Goal: Information Seeking & Learning: Learn about a topic

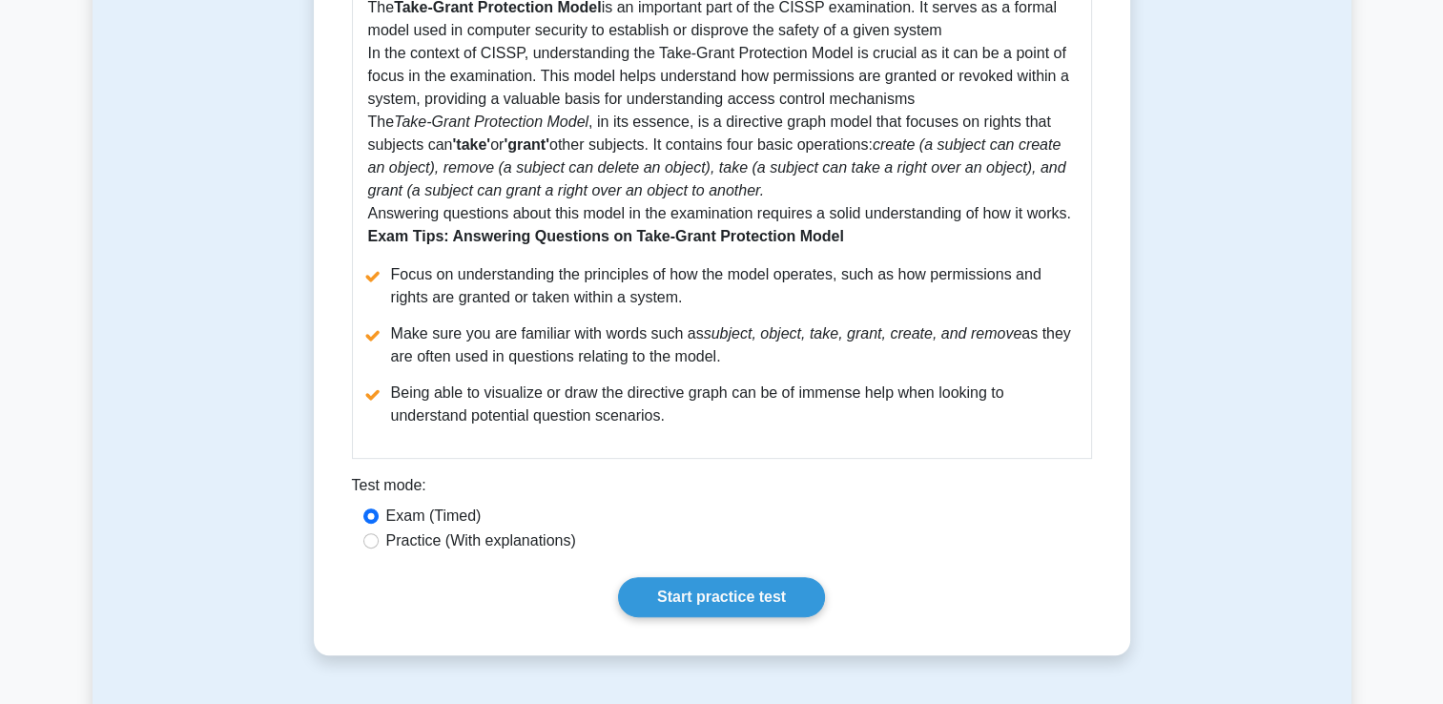
scroll to position [618, 0]
click at [692, 617] on link "Start practice test" at bounding box center [721, 597] width 207 height 40
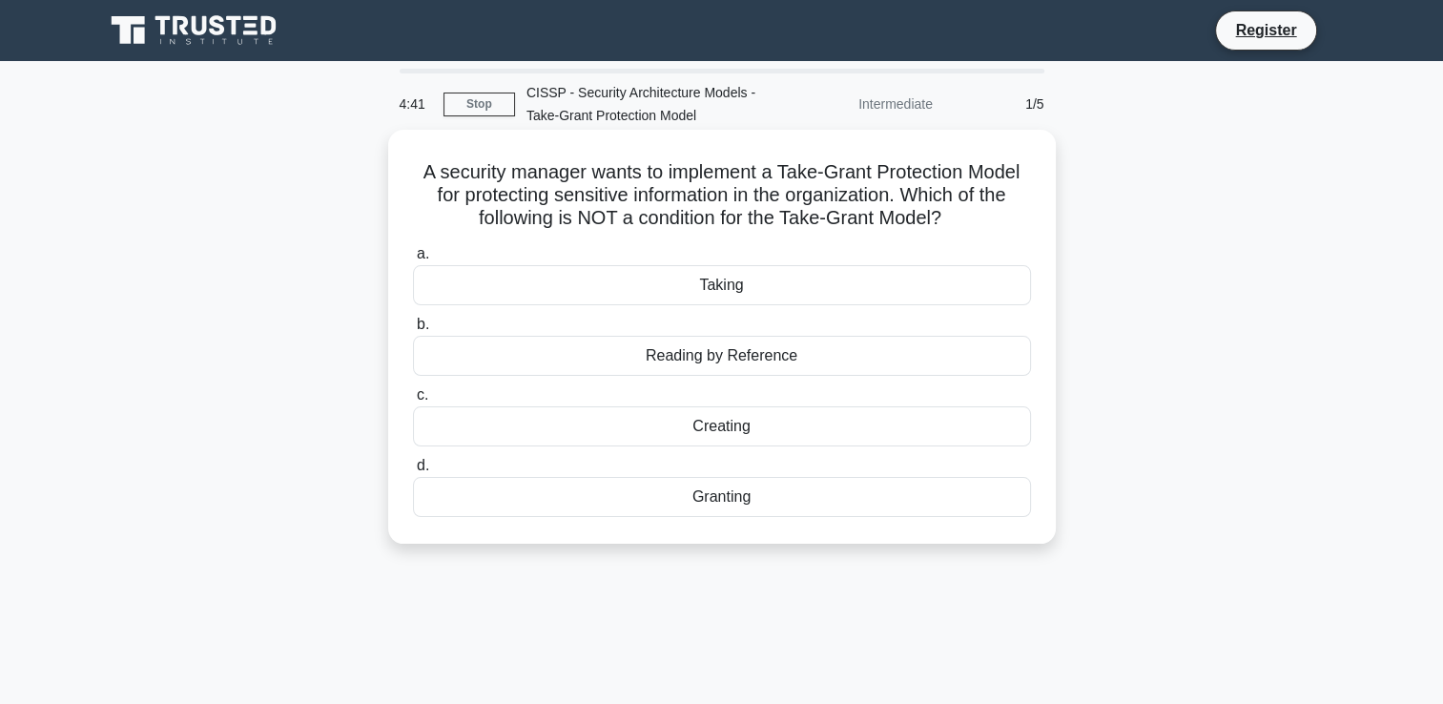
click at [717, 349] on div "Reading by Reference" at bounding box center [722, 356] width 618 height 40
click at [413, 331] on input "b. Reading by Reference" at bounding box center [413, 325] width 0 height 12
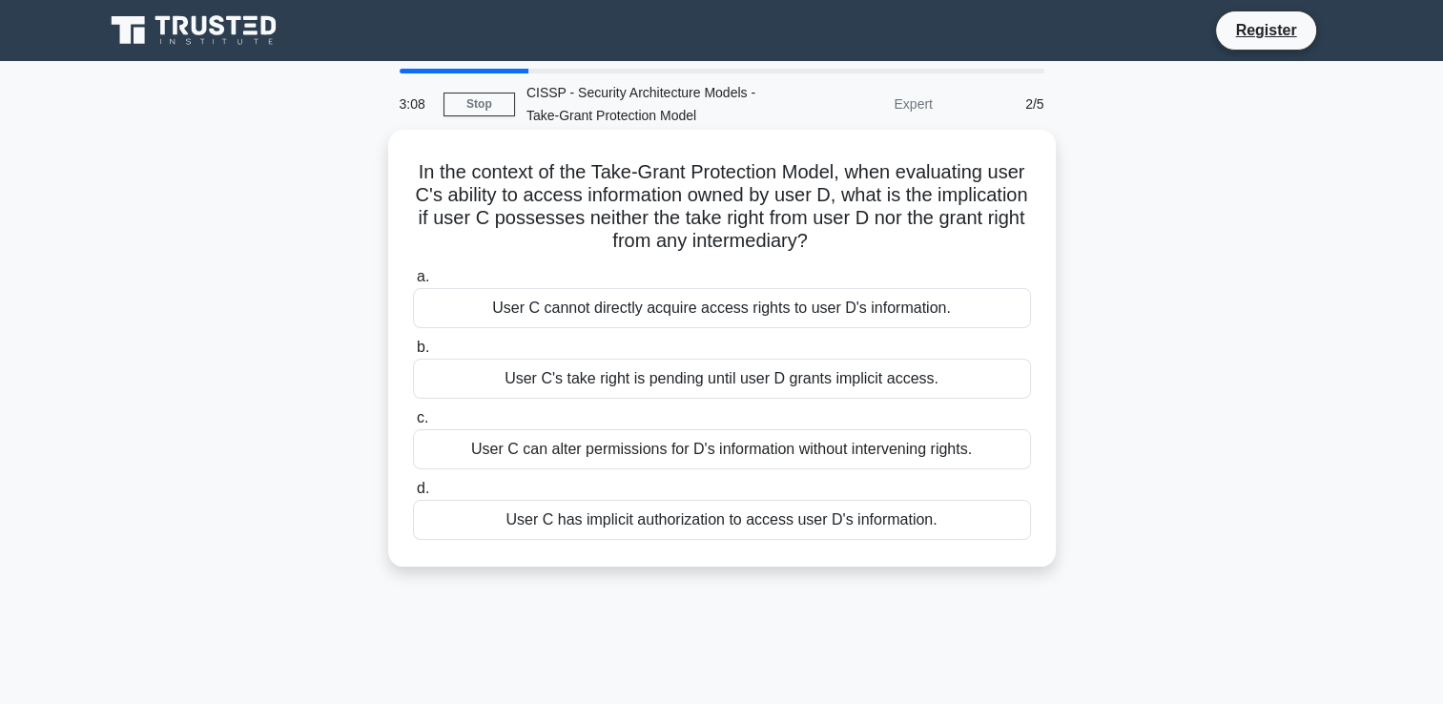
click at [682, 313] on div "User C cannot directly acquire access rights to user D's information." at bounding box center [722, 308] width 618 height 40
click at [413, 283] on input "a. User C cannot directly acquire access rights to user D's information." at bounding box center [413, 277] width 0 height 12
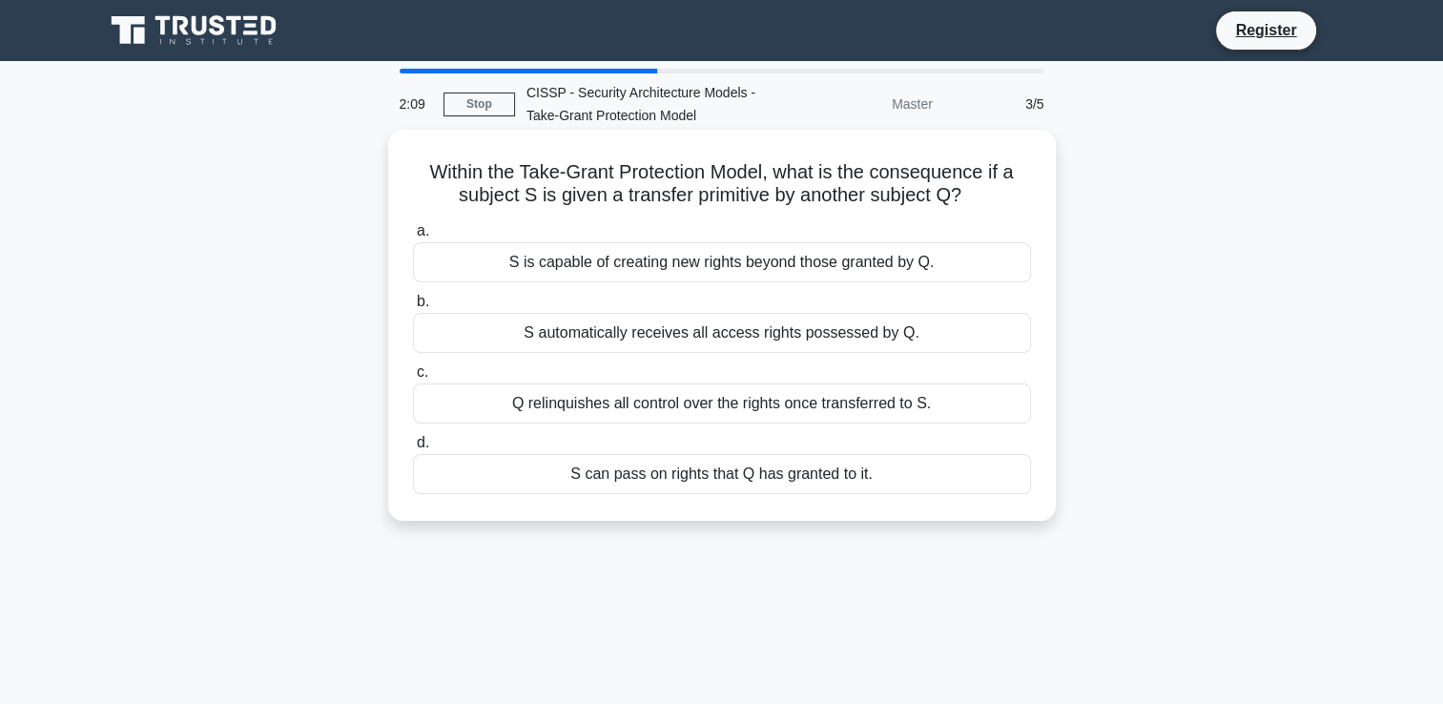
click at [704, 483] on div "S can pass on rights that Q has granted to it." at bounding box center [722, 474] width 618 height 40
click at [413, 449] on input "d. S can pass on rights that Q has granted to it." at bounding box center [413, 443] width 0 height 12
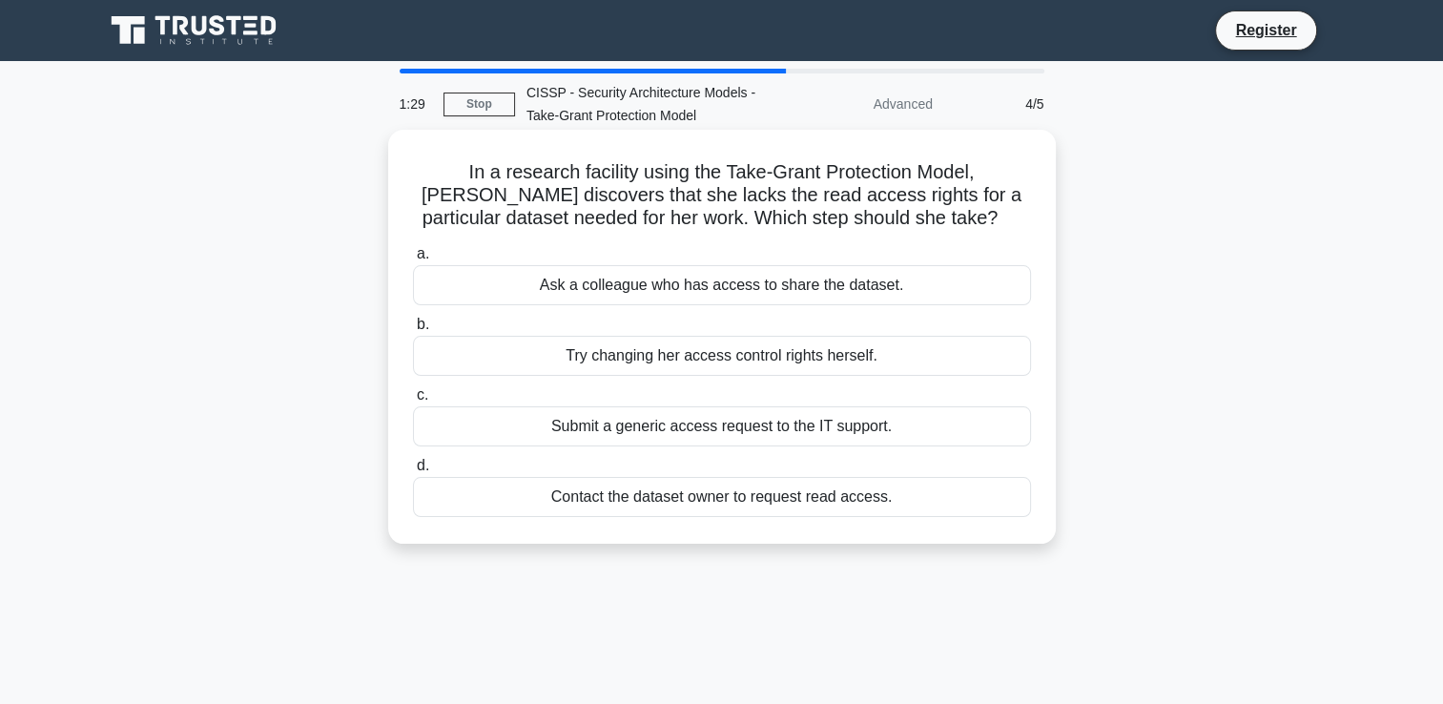
click at [721, 490] on div "Contact the dataset owner to request read access." at bounding box center [722, 497] width 618 height 40
click at [413, 472] on input "d. Contact the dataset owner to request read access." at bounding box center [413, 466] width 0 height 12
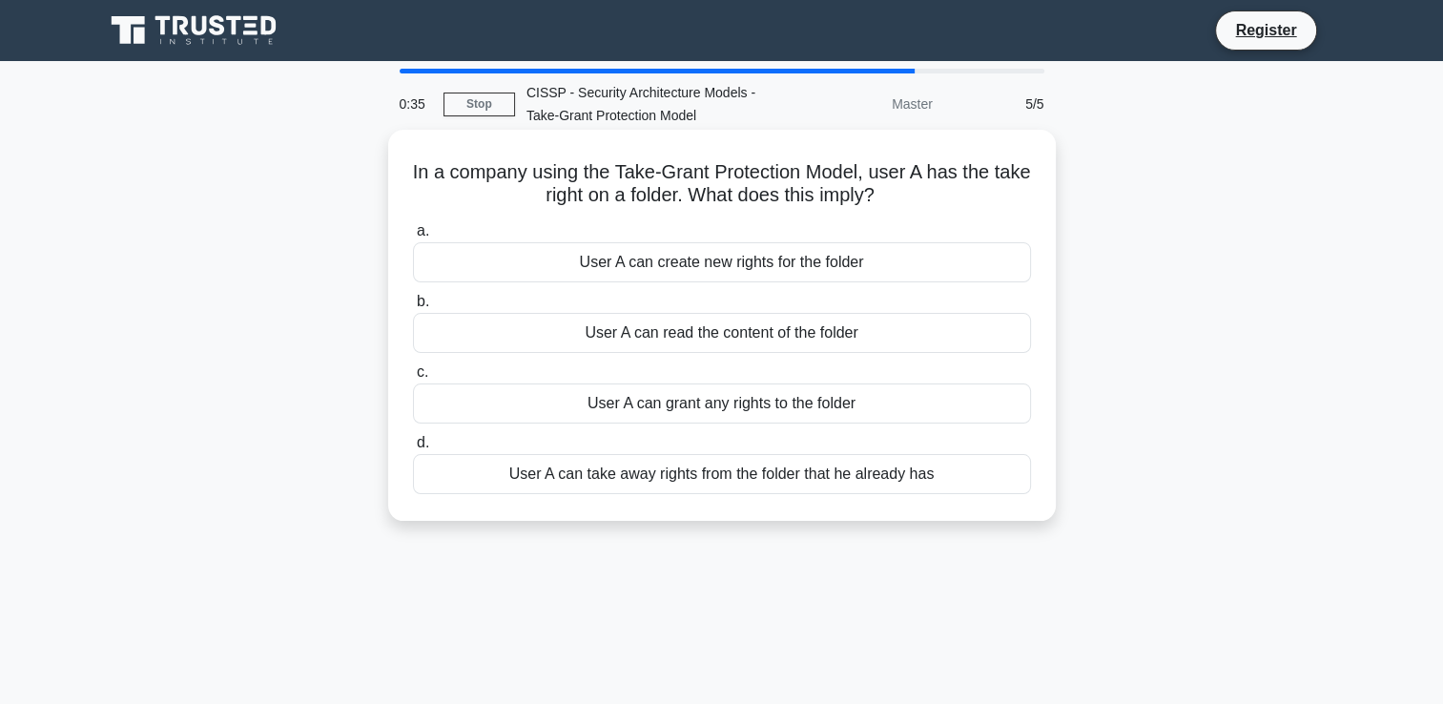
click at [723, 348] on div "User A can read the content of the folder" at bounding box center [722, 333] width 618 height 40
click at [413, 308] on input "b. User A can read the content of the folder" at bounding box center [413, 302] width 0 height 12
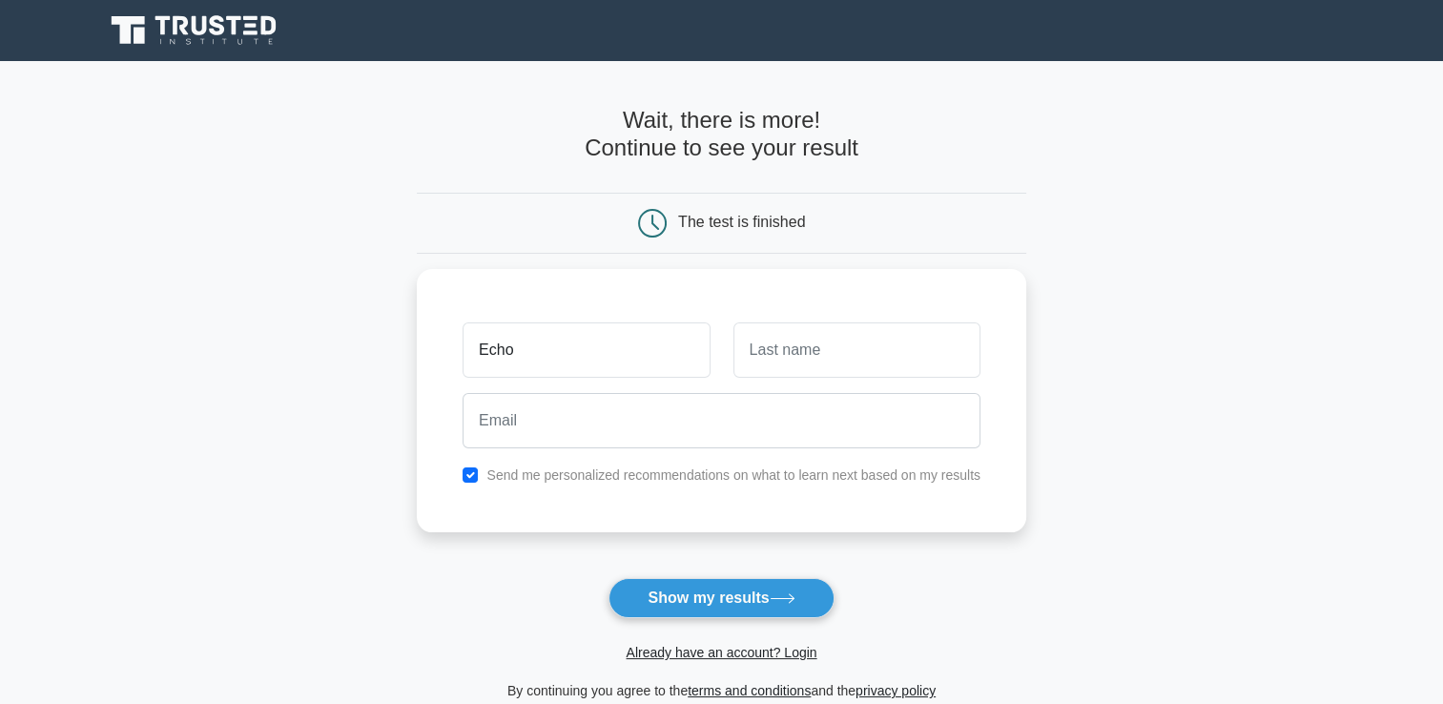
type input "Echo"
type input "HEY"
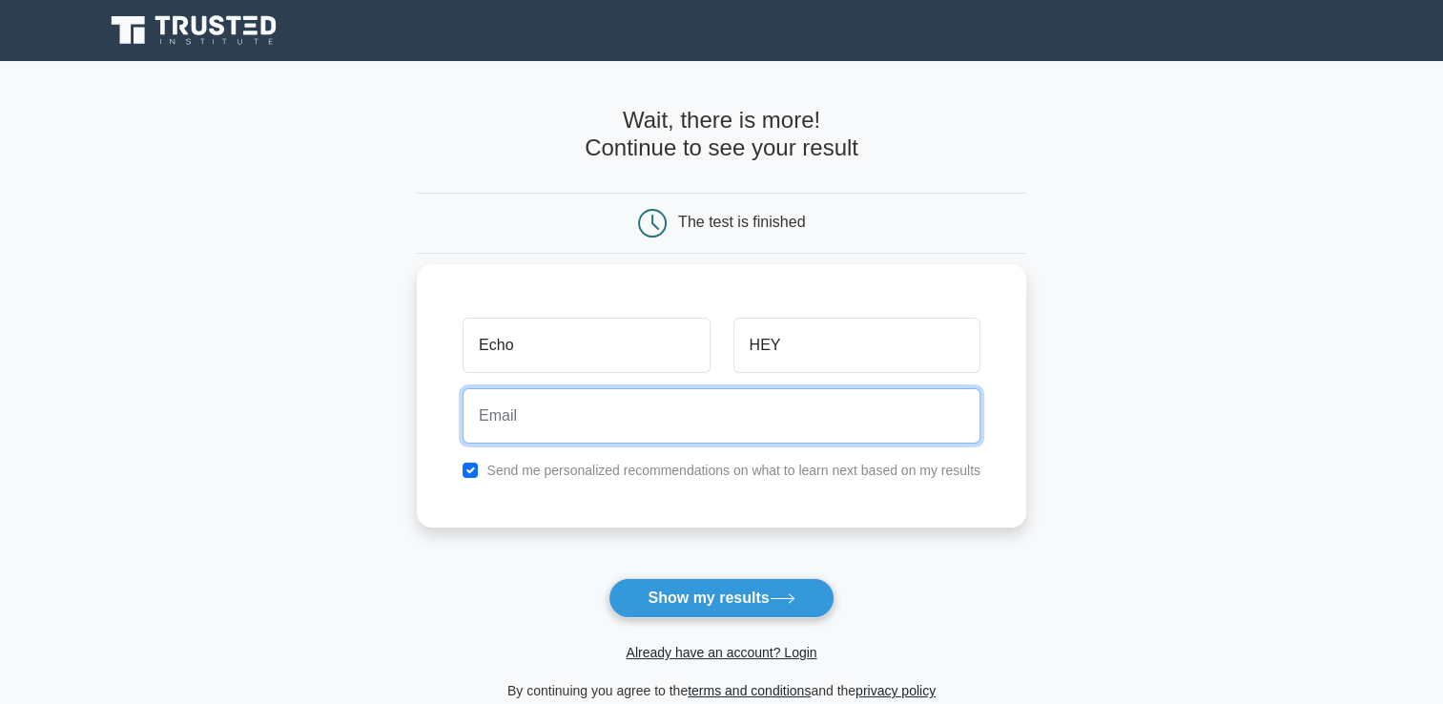
click at [626, 413] on input "email" at bounding box center [721, 415] width 518 height 55
type input "loickwitepo@gmail.com"
click at [608, 578] on button "Show my results" at bounding box center [720, 598] width 225 height 40
